Goal: Find specific page/section: Find specific page/section

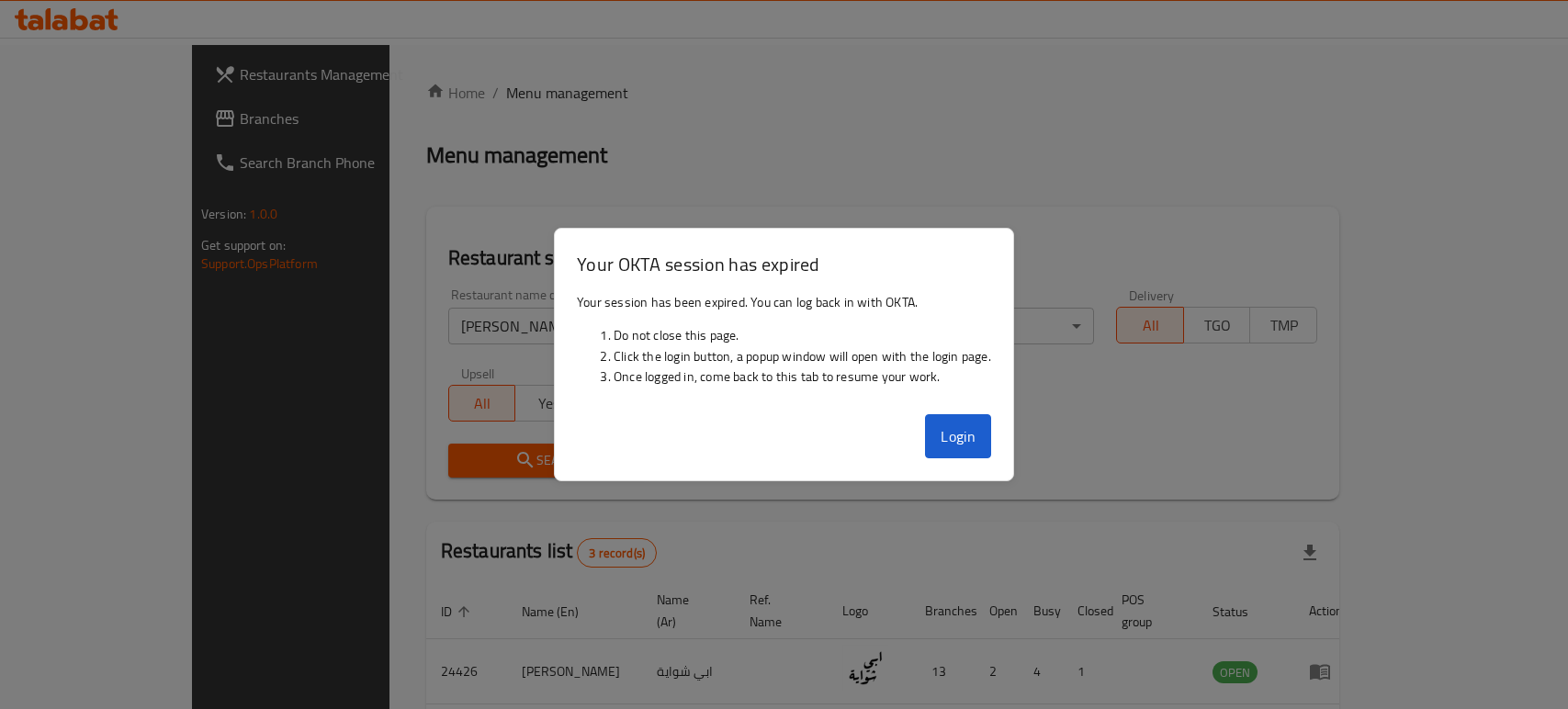
scroll to position [201, 0]
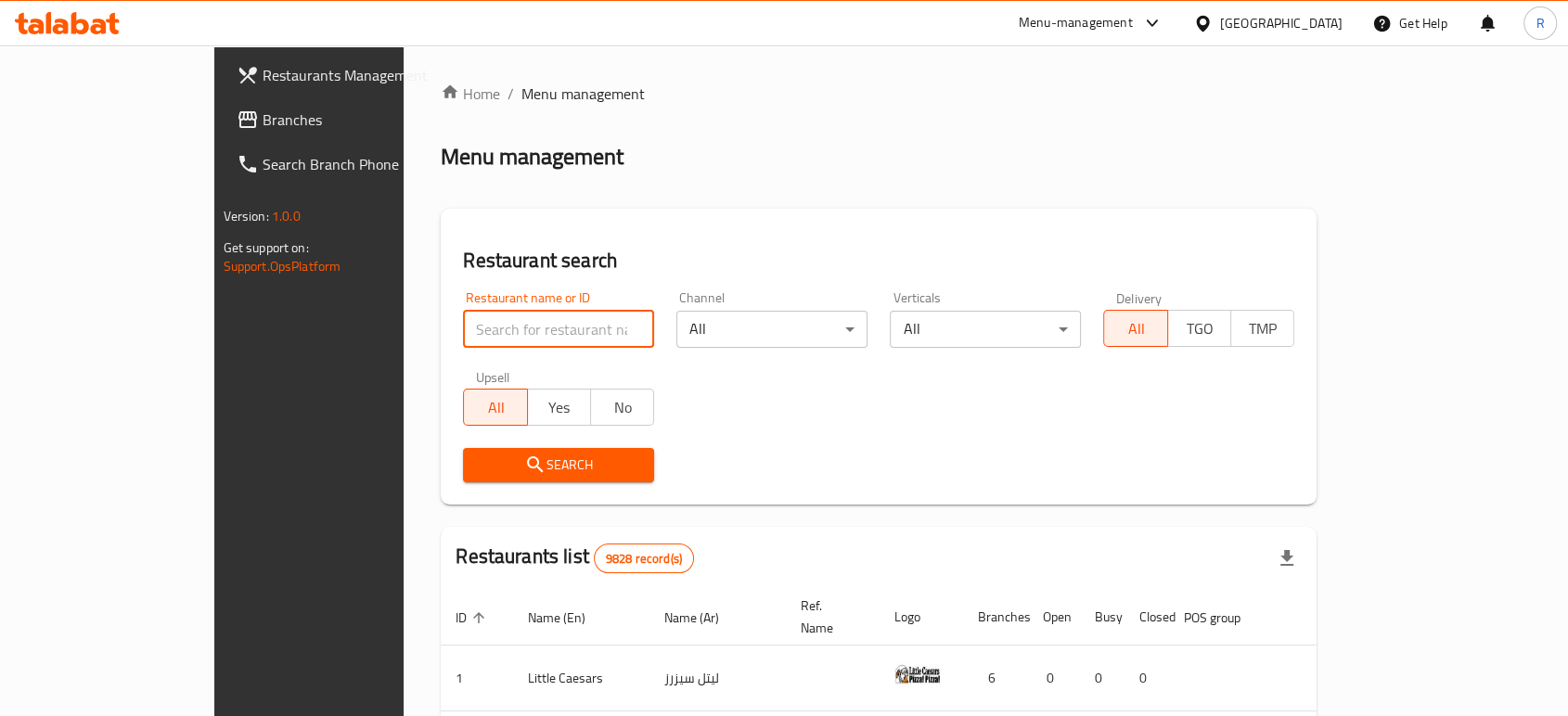
click at [529, 341] on input "search" at bounding box center [559, 329] width 191 height 37
type input "red cream"
click button "Search" at bounding box center [559, 465] width 191 height 34
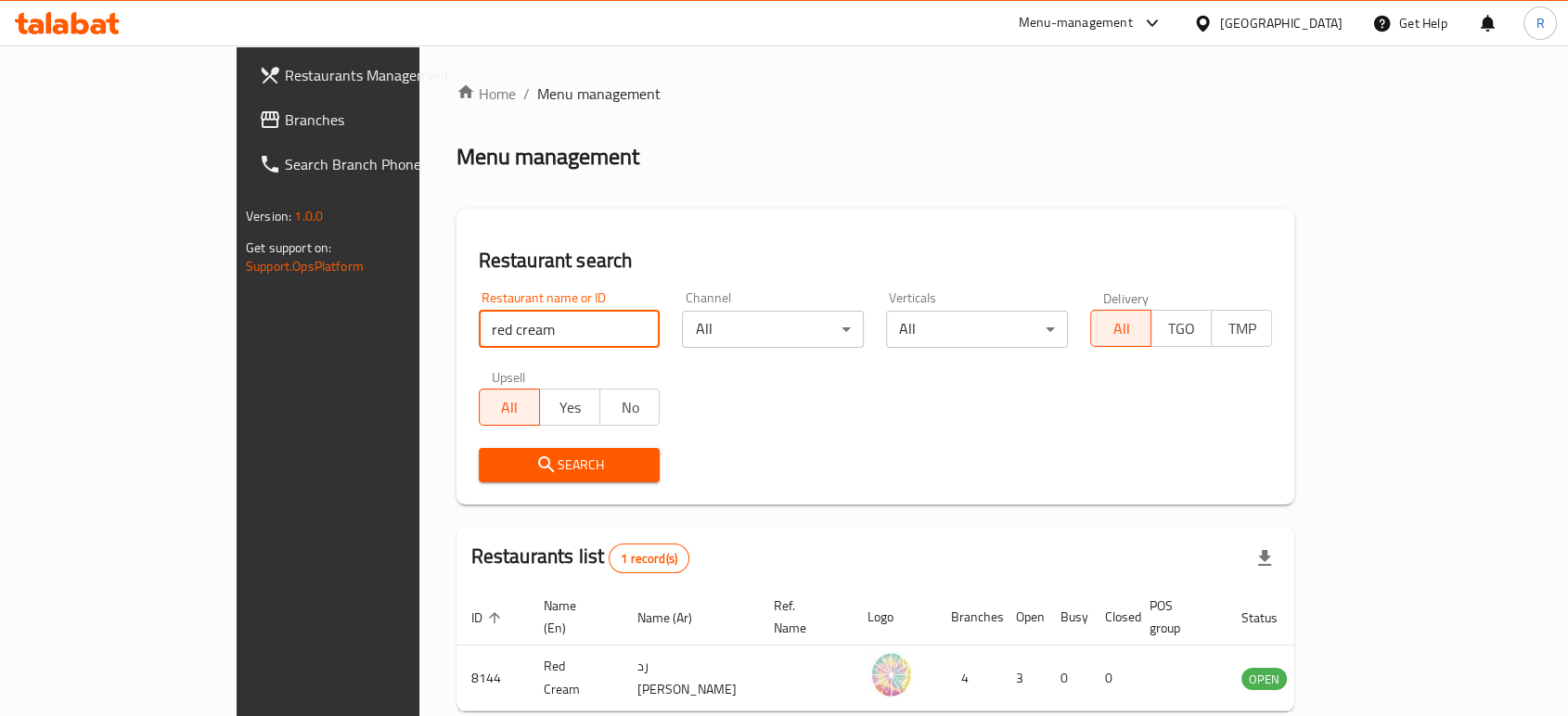
click at [774, 601] on th "Ref. Name" at bounding box center [806, 617] width 94 height 56
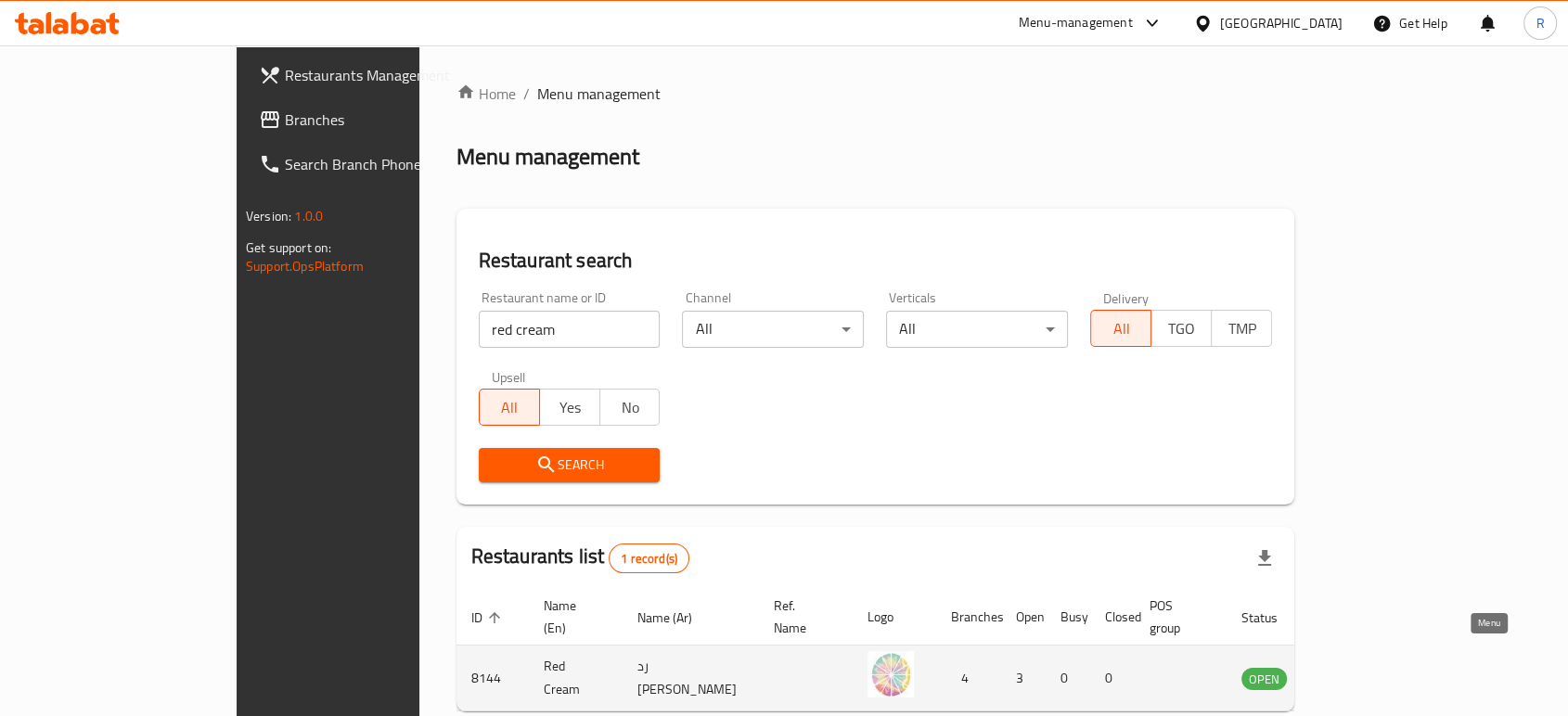
click at [1361, 672] on icon "enhanced table" at bounding box center [1349, 680] width 20 height 16
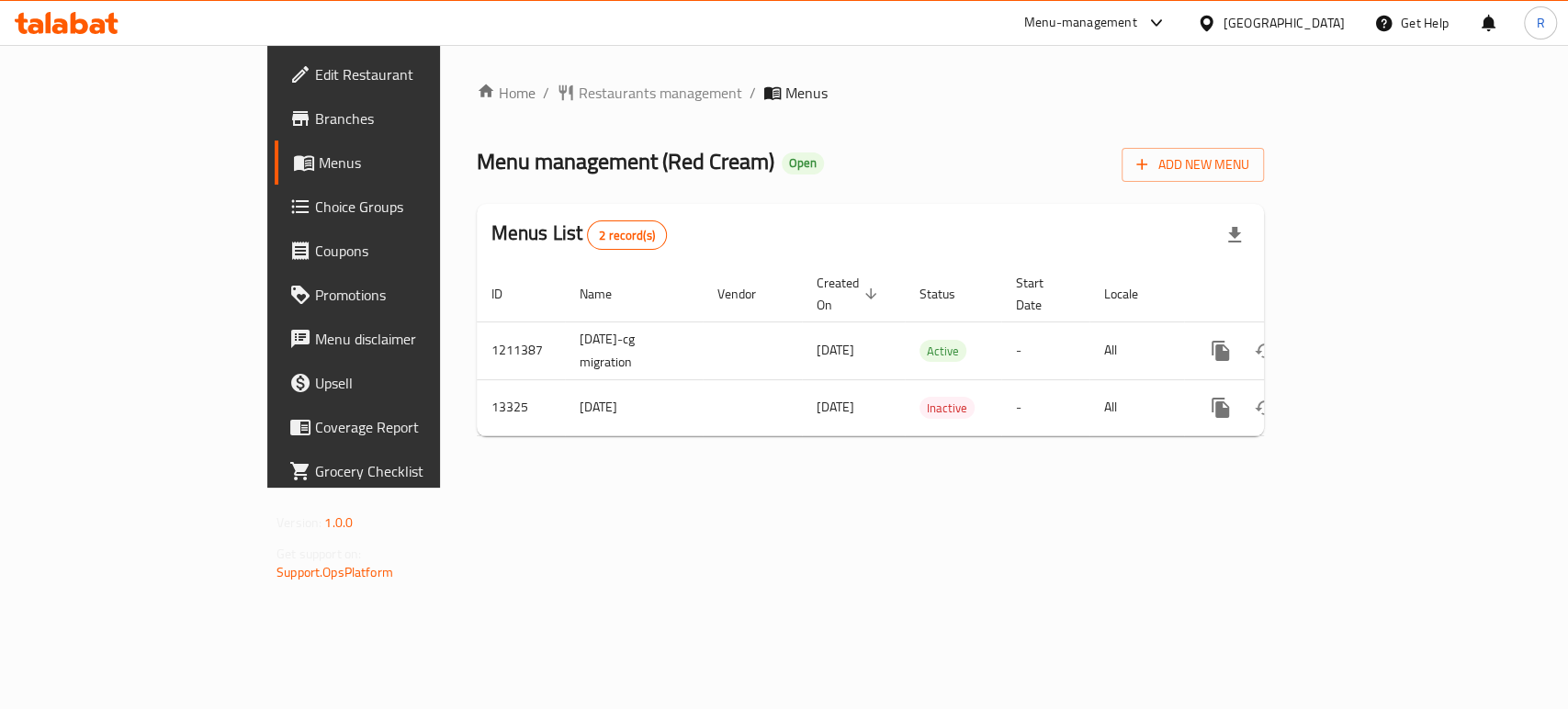
click at [315, 118] on span "Branches" at bounding box center [414, 118] width 199 height 22
